Goal: Task Accomplishment & Management: Manage account settings

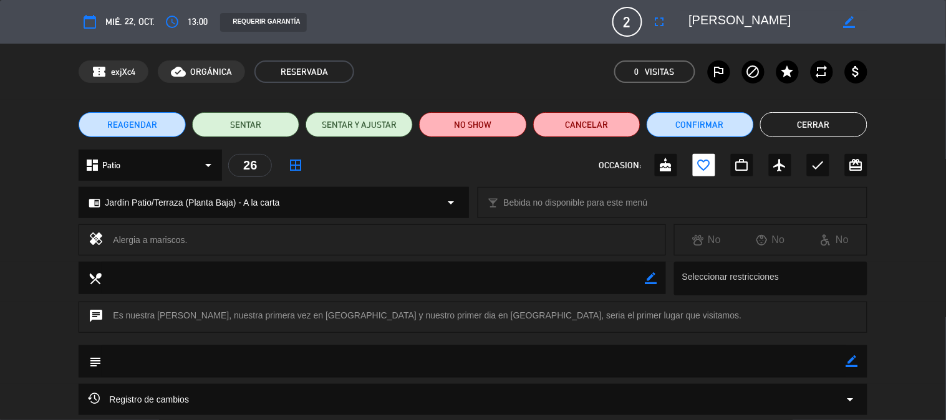
click at [780, 123] on button "Cerrar" at bounding box center [813, 124] width 107 height 25
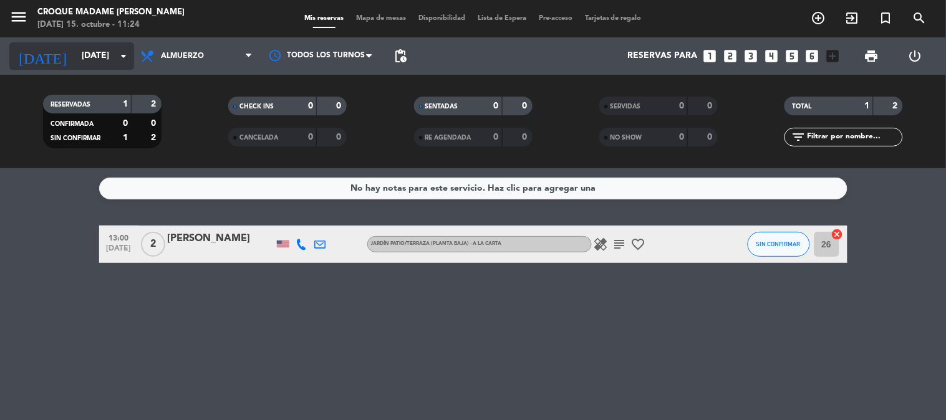
click at [95, 49] on input "[DATE]" at bounding box center [134, 56] width 118 height 22
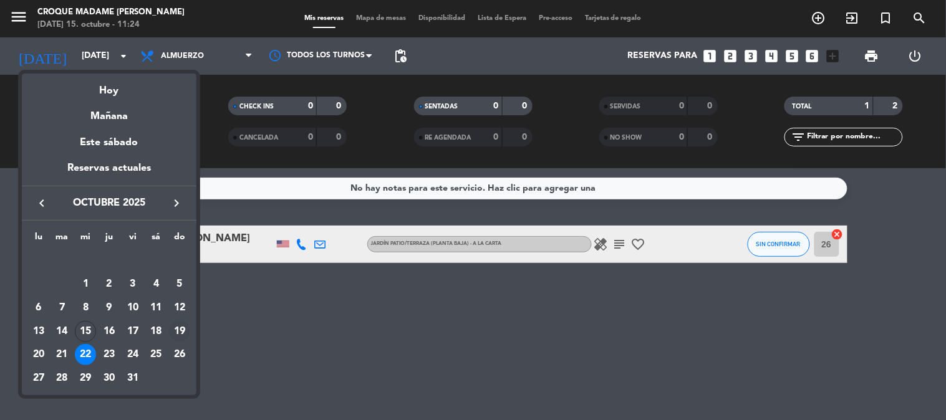
click at [172, 332] on div "19" at bounding box center [179, 331] width 21 height 21
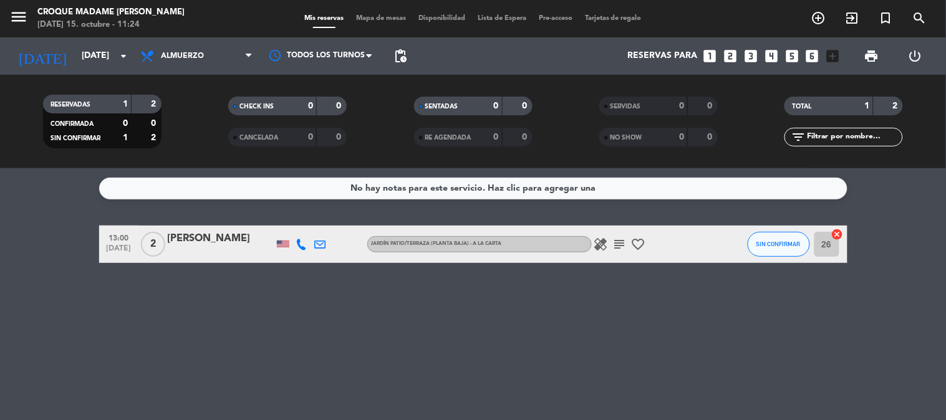
type input "[DATE]"
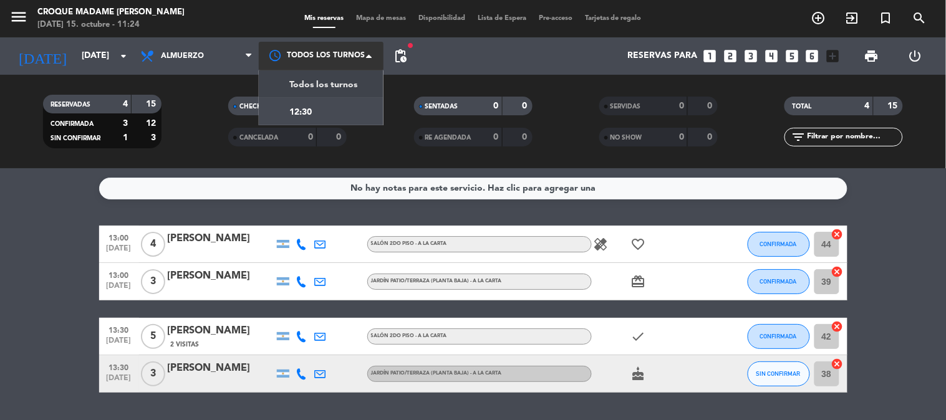
click at [346, 51] on div at bounding box center [321, 56] width 125 height 28
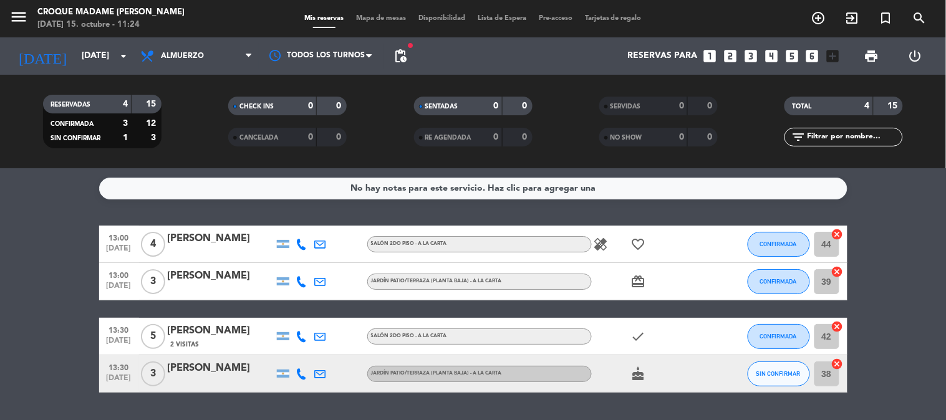
click at [405, 70] on div "fiber_manual_record pending_actions" at bounding box center [400, 55] width 25 height 37
click at [399, 53] on span "pending_actions" at bounding box center [400, 56] width 15 height 15
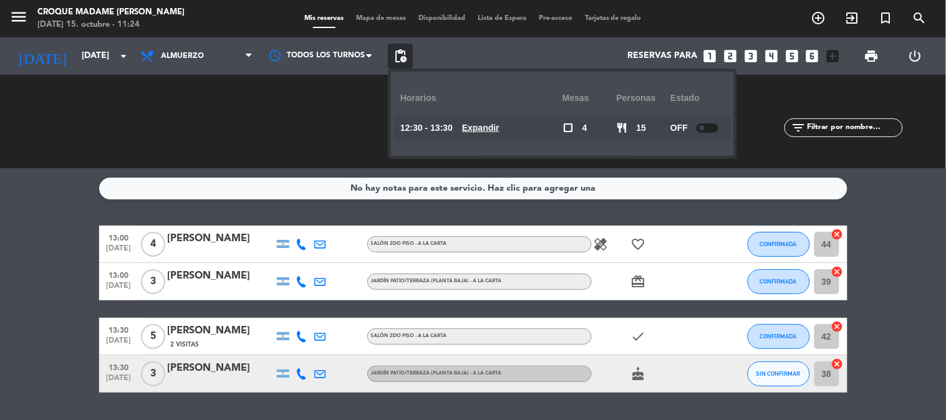
click at [301, 132] on div "CHECK INS 0 0 CANCELADA 0 0" at bounding box center [287, 121] width 185 height 69
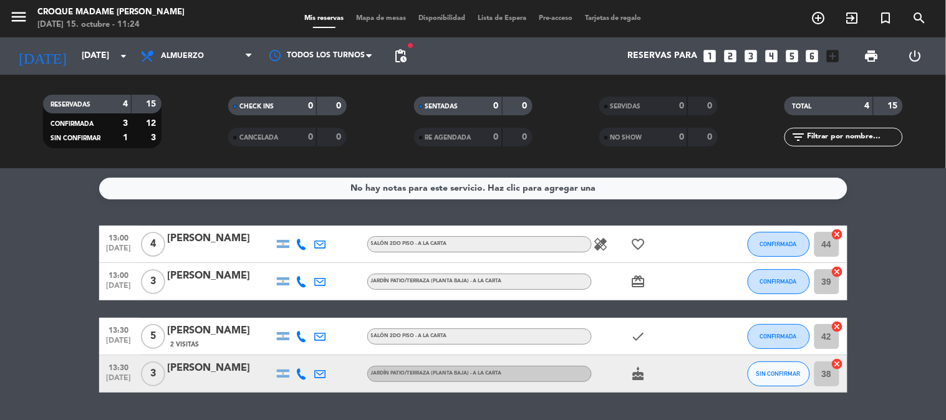
scroll to position [34, 0]
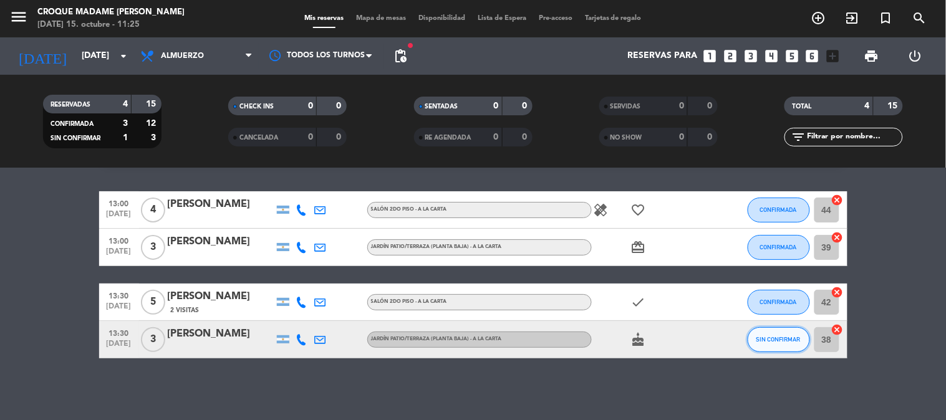
click at [768, 343] on button "SIN CONFIRMAR" at bounding box center [779, 339] width 62 height 25
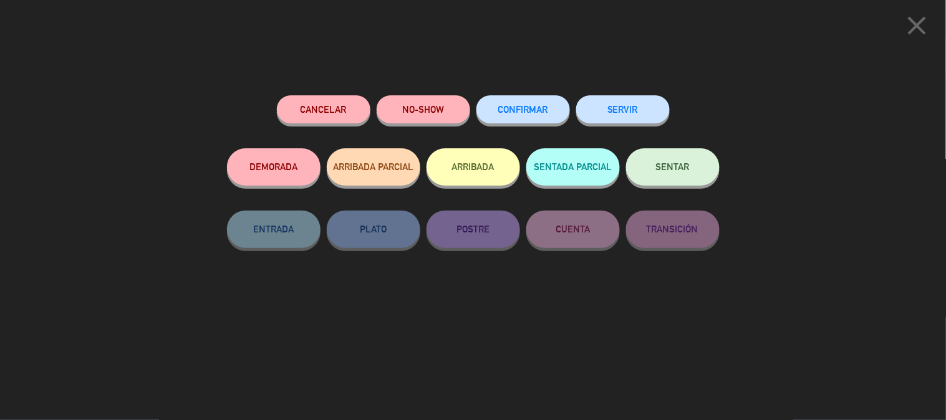
click at [521, 118] on button "CONFIRMAR" at bounding box center [523, 109] width 94 height 28
